Goal: Share content: Share content

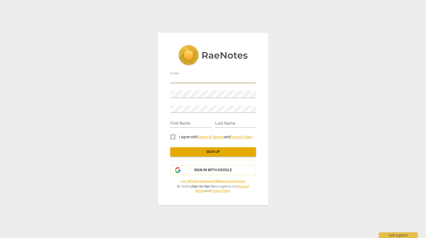
type input "[PERSON_NAME][EMAIL_ADDRESS][PERSON_NAME][DOMAIN_NAME]"
type input "[PERSON_NAME]"
type input "Wentz"
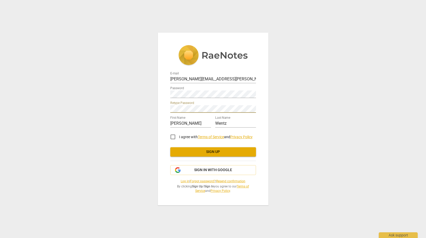
click at [174, 138] on input "I agree with Terms of Service and Privacy Policy" at bounding box center [173, 137] width 12 height 12
checkbox input "true"
click at [234, 153] on span "Sign up" at bounding box center [213, 152] width 77 height 5
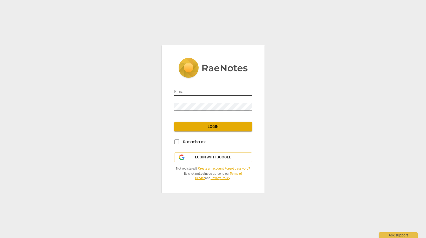
click at [212, 95] on input "email" at bounding box center [213, 93] width 78 height 8
type input "[PERSON_NAME][EMAIL_ADDRESS][PERSON_NAME][DOMAIN_NAME]"
click at [178, 143] on input "Remember me" at bounding box center [177, 142] width 12 height 12
checkbox input "true"
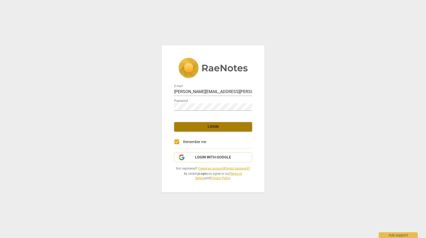
click at [220, 126] on span "Login" at bounding box center [213, 126] width 70 height 5
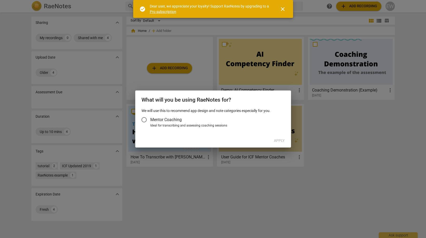
click at [145, 121] on input "Mentor Coaching" at bounding box center [144, 120] width 12 height 12
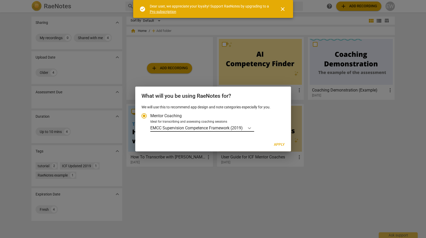
click at [250, 129] on icon "Account type" at bounding box center [249, 128] width 5 height 5
click at [0, 0] on input "Ideal for transcribing and assessing coaching sessions EMCC Supervision Compete…" at bounding box center [0, 0] width 0 height 0
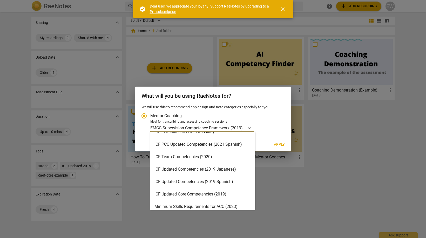
scroll to position [78, 0]
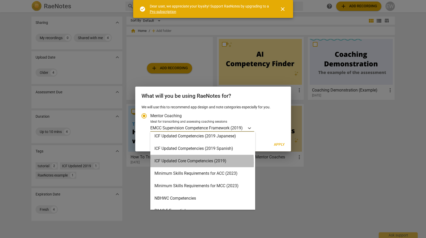
click at [170, 163] on div "ICF Updated Core Competencies (2019)" at bounding box center [202, 161] width 105 height 12
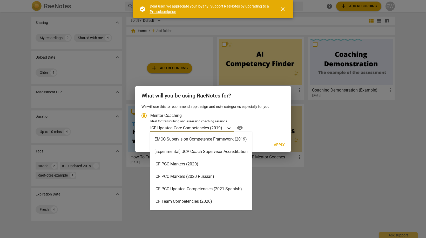
click at [231, 129] on icon "Account type" at bounding box center [229, 129] width 3 height 2
click at [0, 0] on input "Ideal for transcribing and assessing coaching sessions option ICF Updated Core …" at bounding box center [0, 0] width 0 height 0
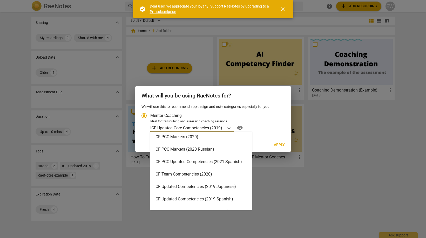
scroll to position [0, 0]
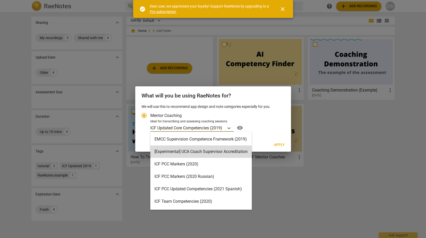
click at [280, 146] on span "Apply" at bounding box center [279, 145] width 11 height 5
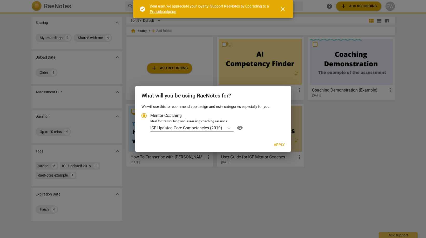
radio input "false"
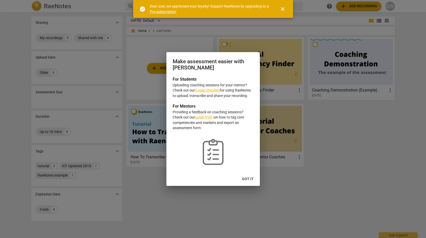
click at [216, 90] on link "5-step checklist" at bounding box center [207, 90] width 25 height 4
click at [246, 179] on span "Got it" at bounding box center [248, 179] width 12 height 5
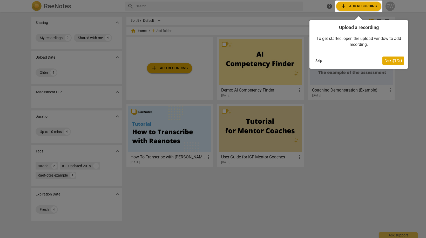
click at [394, 62] on span "Next ( 1 / 3 )" at bounding box center [394, 60] width 18 height 5
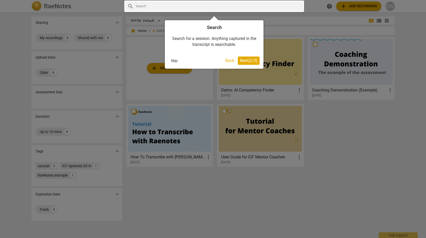
click at [253, 59] on span "Next ( 2 / 3 )" at bounding box center [249, 60] width 18 height 5
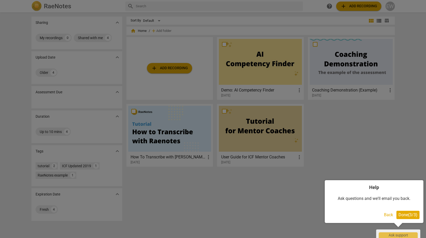
click at [410, 214] on span "Done ( 3 / 3 )" at bounding box center [408, 215] width 19 height 5
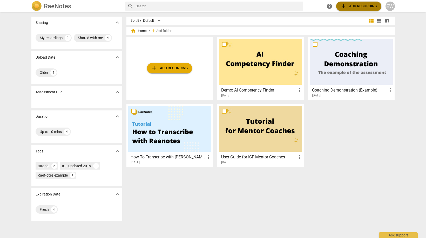
click at [364, 9] on span "add Add recording" at bounding box center [359, 6] width 37 height 6
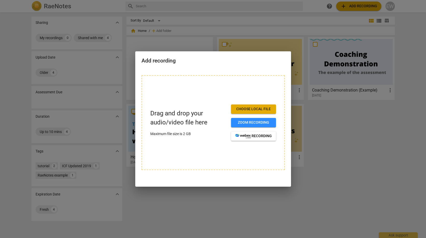
click at [265, 110] on span "Choose local file" at bounding box center [253, 109] width 37 height 5
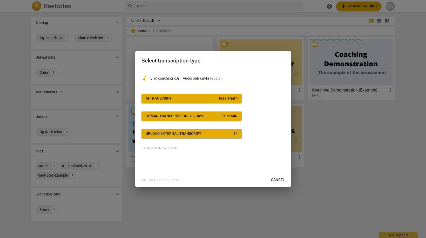
click at [231, 97] on span "Free Trial *" at bounding box center [228, 98] width 18 height 5
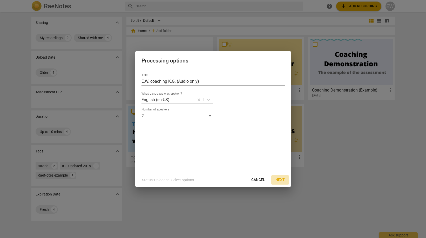
click at [281, 179] on span "Next" at bounding box center [280, 180] width 9 height 5
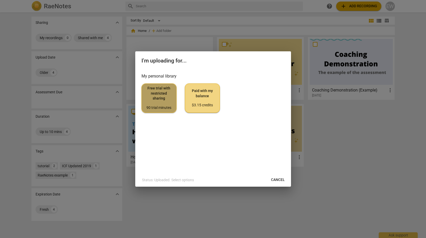
click at [170, 100] on span "Free trial with restricted sharing 90 trial minutes" at bounding box center [159, 98] width 26 height 24
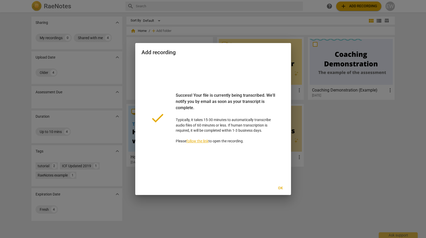
click at [202, 142] on link "follow the link" at bounding box center [198, 141] width 22 height 4
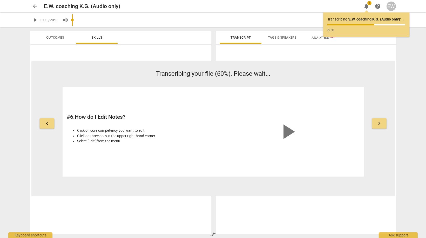
click at [379, 127] on button "keyboard_arrow_right" at bounding box center [379, 123] width 15 height 10
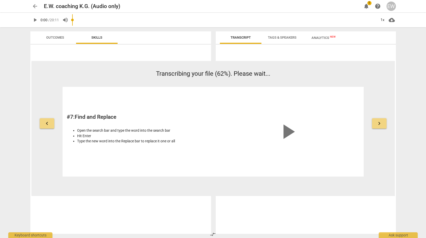
click at [379, 127] on button "keyboard_arrow_right" at bounding box center [379, 123] width 15 height 10
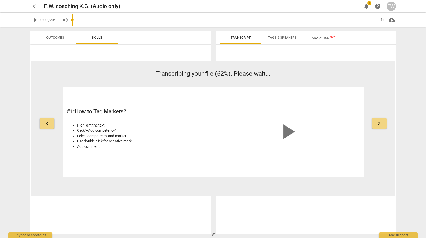
click at [379, 125] on span "keyboard_arrow_right" at bounding box center [379, 124] width 6 height 6
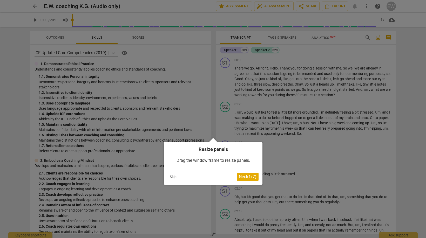
click at [248, 177] on span "Next ( 1 / 7 )" at bounding box center [248, 177] width 18 height 5
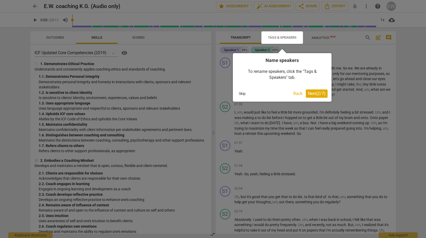
click at [318, 94] on span "Next ( 2 / 7 )" at bounding box center [317, 93] width 18 height 5
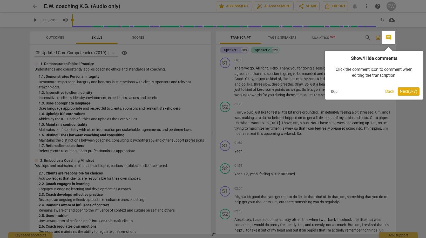
click at [414, 93] on span "Next ( 3 / 7 )" at bounding box center [409, 91] width 18 height 5
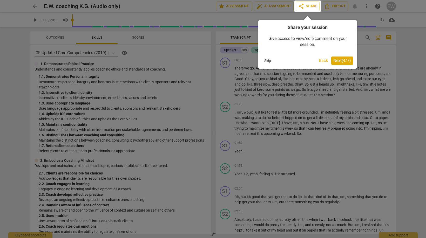
click at [348, 61] on span "Next ( 4 / 7 )" at bounding box center [343, 60] width 18 height 5
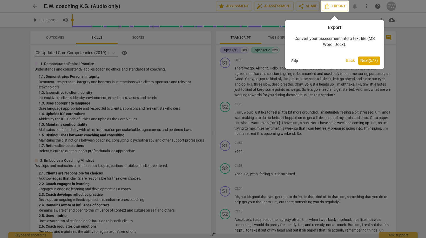
click at [365, 61] on span "Next ( 5 / 7 )" at bounding box center [370, 60] width 18 height 5
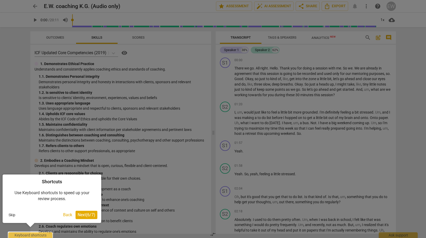
click at [93, 216] on span "Next ( 6 / 7 )" at bounding box center [87, 215] width 18 height 5
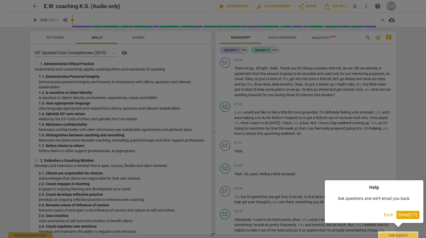
click at [410, 216] on span "Done ( 7 / 7 )" at bounding box center [408, 215] width 19 height 5
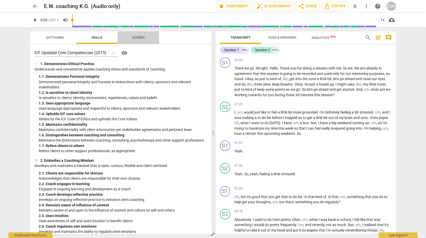
click at [142, 38] on span "Scores" at bounding box center [138, 38] width 12 height 4
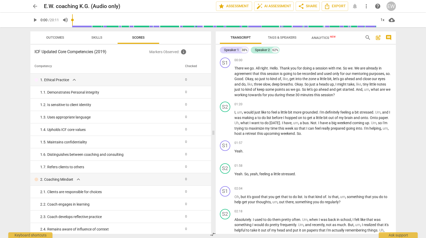
click at [104, 37] on span "Skills" at bounding box center [96, 37] width 23 height 7
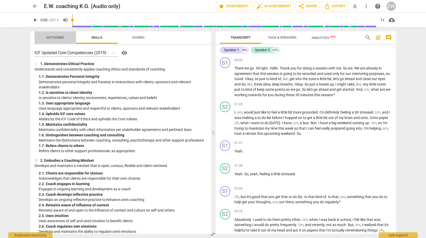
click at [54, 36] on span "Outcomes" at bounding box center [55, 38] width 18 height 4
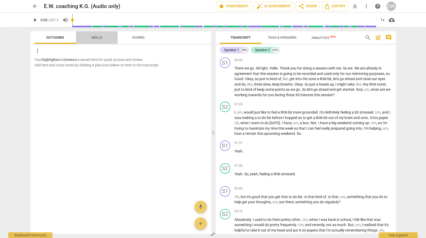
click at [98, 37] on span "Skills" at bounding box center [96, 38] width 11 height 4
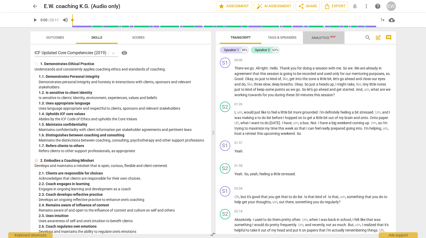
click at [326, 37] on span "Analytics New" at bounding box center [324, 38] width 24 height 4
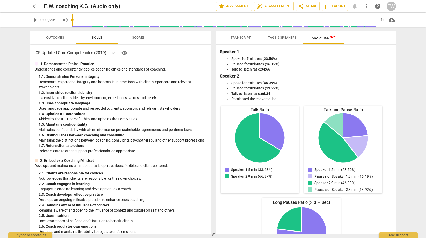
click at [286, 40] on span "Tags & Speakers" at bounding box center [282, 37] width 41 height 7
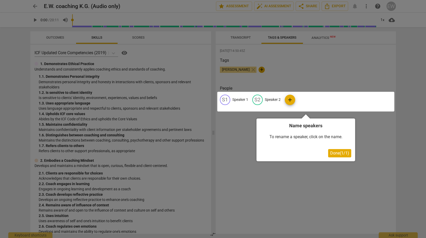
click at [226, 100] on div at bounding box center [305, 102] width 177 height 20
click at [241, 99] on div at bounding box center [305, 102] width 177 height 20
click at [344, 153] on span "Done ( 1 / 1 )" at bounding box center [339, 153] width 19 height 5
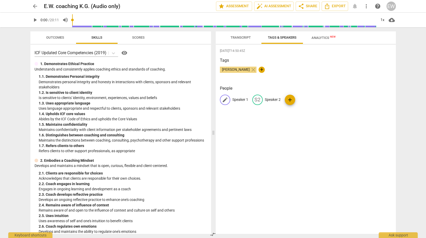
click at [242, 100] on p "Speaker 1" at bounding box center [241, 99] width 16 height 5
type input "[PERSON_NAME]"
click at [304, 100] on p "Speaker 2" at bounding box center [307, 99] width 16 height 5
type input "K"
click at [237, 100] on p "[PERSON_NAME]" at bounding box center [247, 99] width 28 height 5
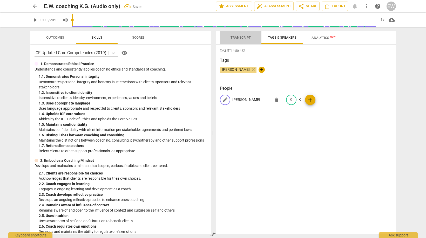
click at [245, 36] on span "Transcript" at bounding box center [241, 38] width 20 height 4
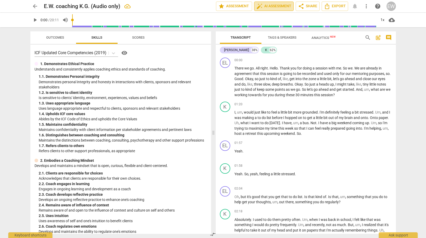
click at [279, 5] on span "auto_fix_high AI Assessment" at bounding box center [274, 6] width 35 height 6
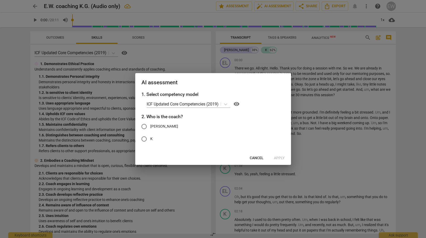
click at [156, 126] on span "[PERSON_NAME]" at bounding box center [164, 126] width 28 height 5
click at [150, 126] on input "[PERSON_NAME]" at bounding box center [144, 127] width 12 height 12
radio input "true"
click at [282, 158] on span "Apply" at bounding box center [279, 158] width 11 height 5
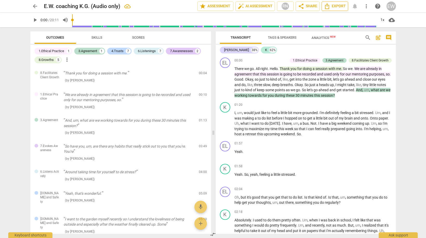
click at [333, 8] on span "Export" at bounding box center [335, 6] width 22 height 6
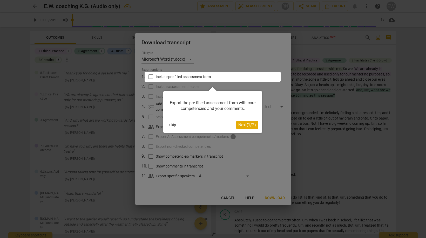
click at [250, 124] on span "Next ( 1 / 2 )" at bounding box center [247, 125] width 18 height 5
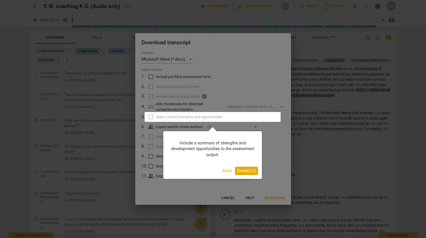
click at [226, 171] on button "Back" at bounding box center [227, 171] width 13 height 8
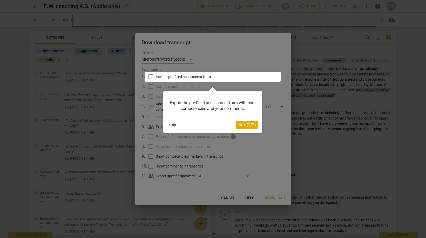
click at [254, 126] on span "Next ( 1 / 2 )" at bounding box center [247, 125] width 18 height 5
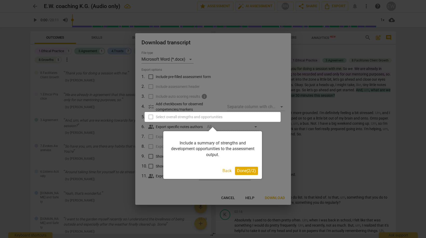
click at [252, 170] on span "Done ( 2 / 2 )" at bounding box center [246, 171] width 19 height 5
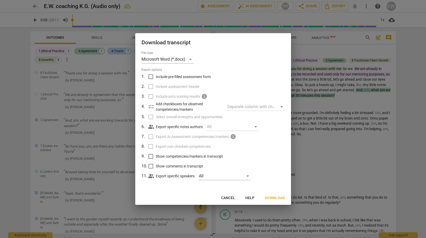
click at [230, 199] on span "Cancel" at bounding box center [228, 198] width 14 height 5
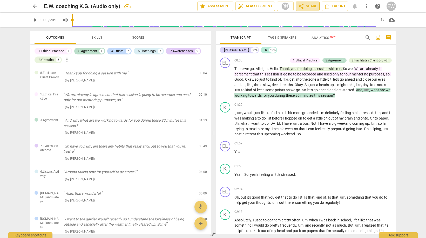
click at [300, 6] on span "share" at bounding box center [301, 6] width 6 height 6
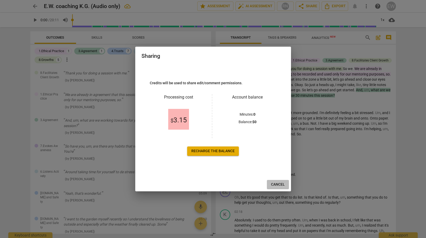
click at [275, 183] on span "Cancel" at bounding box center [278, 184] width 14 height 5
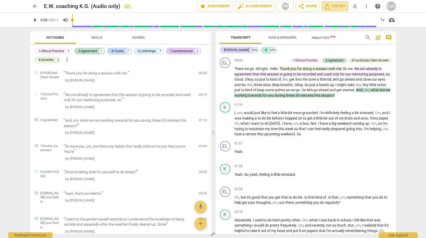
click at [333, 7] on span "Export" at bounding box center [335, 6] width 22 height 6
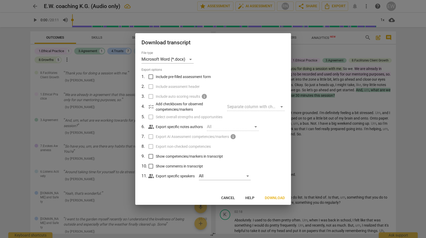
click at [186, 77] on span "Include pre-filled assessment form" at bounding box center [183, 76] width 55 height 5
click at [156, 77] on input "Include pre-filled assessment form" at bounding box center [151, 77] width 10 height 10
checkbox input "true"
click at [177, 86] on span "Include assessment header" at bounding box center [178, 86] width 44 height 5
click at [156, 86] on input "Include assessment header" at bounding box center [151, 87] width 10 height 10
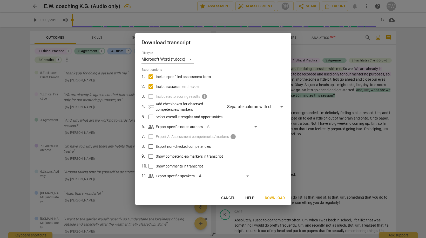
click at [177, 86] on span "Include assessment header" at bounding box center [178, 86] width 44 height 5
click at [156, 86] on input "Include assessment header" at bounding box center [151, 87] width 10 height 10
checkbox input "false"
click at [217, 117] on span "Select overall strengths and opportunities" at bounding box center [189, 117] width 67 height 5
click at [156, 117] on input "Select overall strengths and opportunities" at bounding box center [151, 117] width 10 height 10
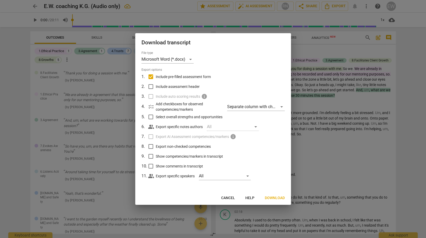
checkbox input "true"
click at [174, 88] on span "Include assessment header" at bounding box center [178, 86] width 44 height 5
click at [156, 88] on input "Include assessment header" at bounding box center [151, 87] width 10 height 10
checkbox input "true"
click at [195, 147] on span "Export non-checked competencies" at bounding box center [183, 146] width 55 height 5
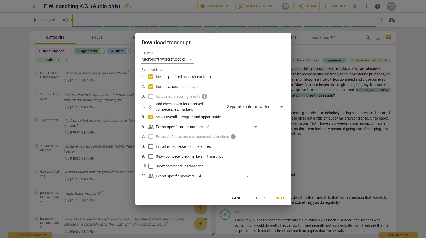
click at [156, 147] on input "Export non-checked competencies" at bounding box center [151, 147] width 10 height 10
checkbox input "true"
click at [201, 158] on span "Show competencies/markers in transcript" at bounding box center [189, 156] width 67 height 5
click at [156, 158] on input "Show competencies/markers in transcript" at bounding box center [151, 157] width 10 height 10
checkbox input "true"
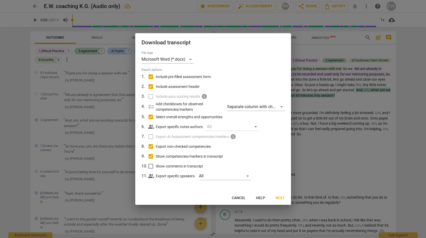
click at [198, 167] on span "Show comments in transcript" at bounding box center [179, 166] width 47 height 5
click at [156, 167] on input "Show comments in transcript" at bounding box center [151, 167] width 10 height 10
checkbox input "true"
click at [223, 175] on div "All" at bounding box center [225, 176] width 52 height 8
click at [282, 155] on div at bounding box center [213, 119] width 426 height 238
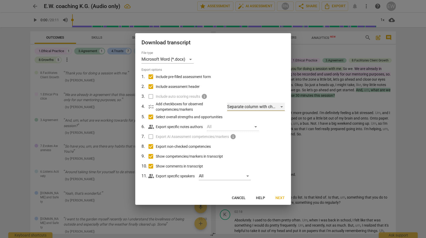
click at [278, 108] on div "Separate column with check marks" at bounding box center [255, 107] width 57 height 8
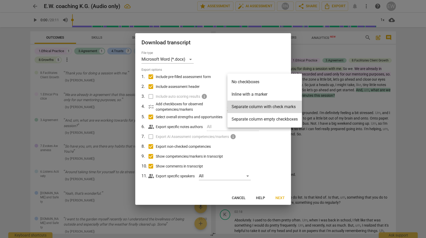
click at [279, 121] on li "Separate column empty checkboxes" at bounding box center [265, 119] width 75 height 12
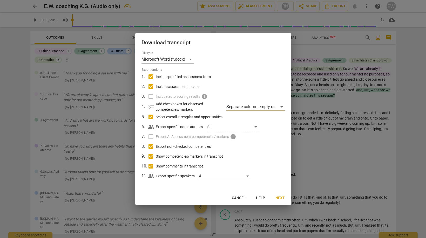
click at [280, 199] on span "Next" at bounding box center [280, 198] width 9 height 5
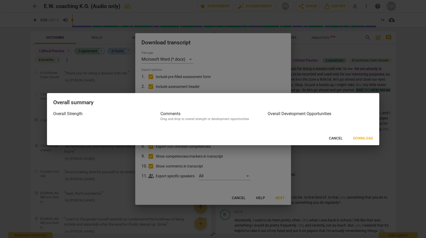
click at [363, 138] on span "Download" at bounding box center [363, 138] width 20 height 5
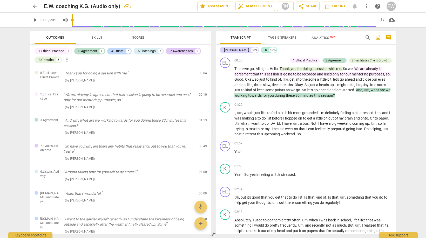
click at [419, 146] on div "arrow_back E.W. coaching K.G. (Audio only) edit star Assessment auto_fix_high A…" at bounding box center [213, 119] width 426 height 238
click at [306, 6] on span "share Share" at bounding box center [307, 6] width 19 height 6
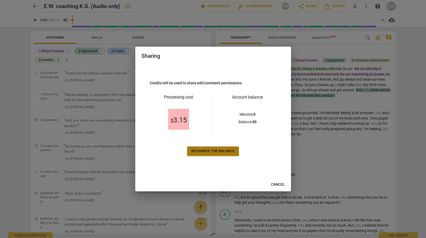
click at [216, 151] on span "Recharge the balance" at bounding box center [212, 151] width 43 height 5
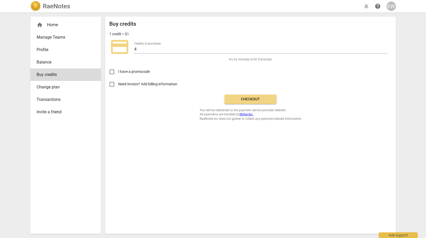
click at [254, 100] on span "Checkout" at bounding box center [251, 99] width 44 height 5
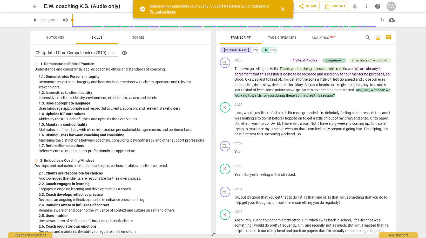
click at [284, 9] on span "close" at bounding box center [283, 9] width 6 height 6
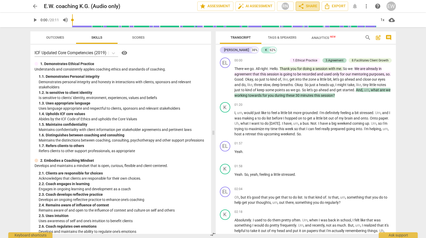
click at [302, 8] on span "share" at bounding box center [301, 6] width 6 height 6
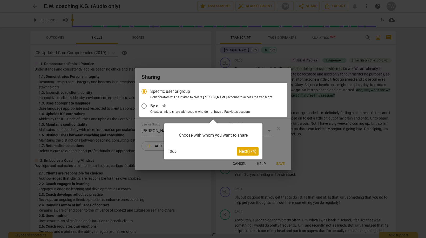
click at [243, 151] on span "Next ( 1 / 4 )" at bounding box center [248, 151] width 18 height 5
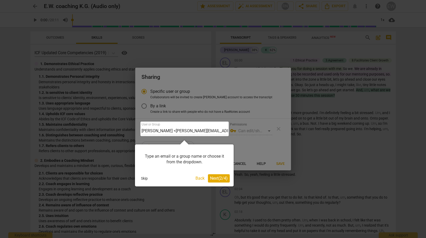
click at [220, 180] on span "Next ( 2 / 4 )" at bounding box center [219, 178] width 18 height 5
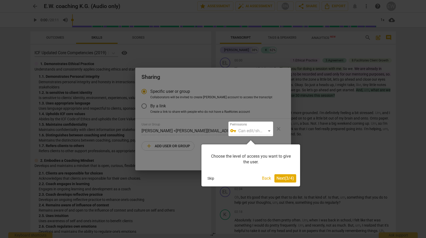
click at [287, 178] on span "Next ( 3 / 4 )" at bounding box center [286, 178] width 18 height 5
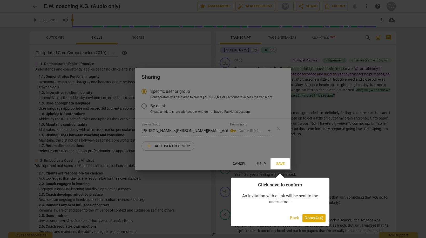
click at [317, 218] on span "Done ( 4 / 4 )" at bounding box center [314, 218] width 19 height 5
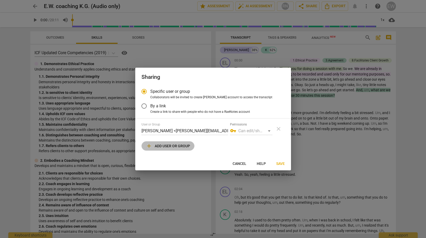
click at [181, 147] on span "add Add user or group" at bounding box center [168, 146] width 44 height 6
radio input "false"
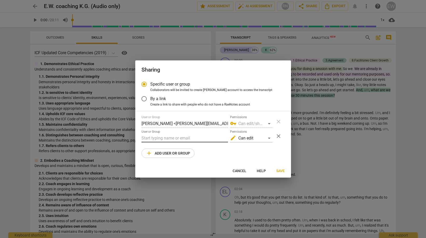
click at [178, 136] on input "text" at bounding box center [185, 138] width 87 height 8
type input "trey@trey.coach"
click at [283, 170] on span "Save" at bounding box center [280, 171] width 9 height 5
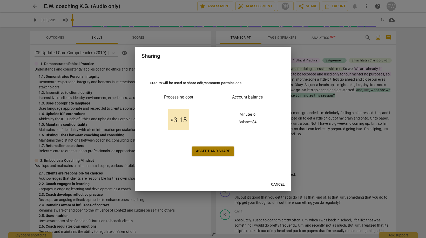
click at [217, 151] on span "Accept and share" at bounding box center [213, 151] width 34 height 5
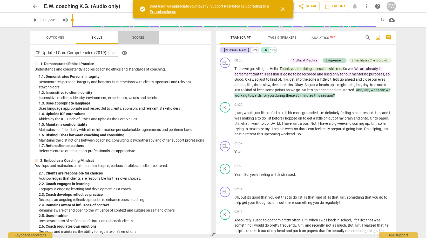
click at [139, 39] on span "Scores" at bounding box center [138, 38] width 12 height 4
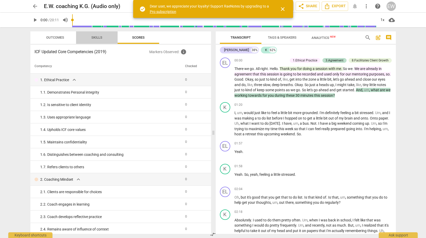
click at [105, 39] on span "Skills" at bounding box center [96, 37] width 23 height 7
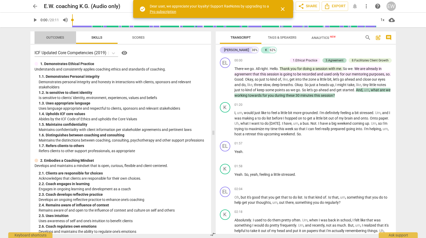
click at [57, 35] on span "Outcomes" at bounding box center [55, 37] width 30 height 7
